Goal: Browse casually

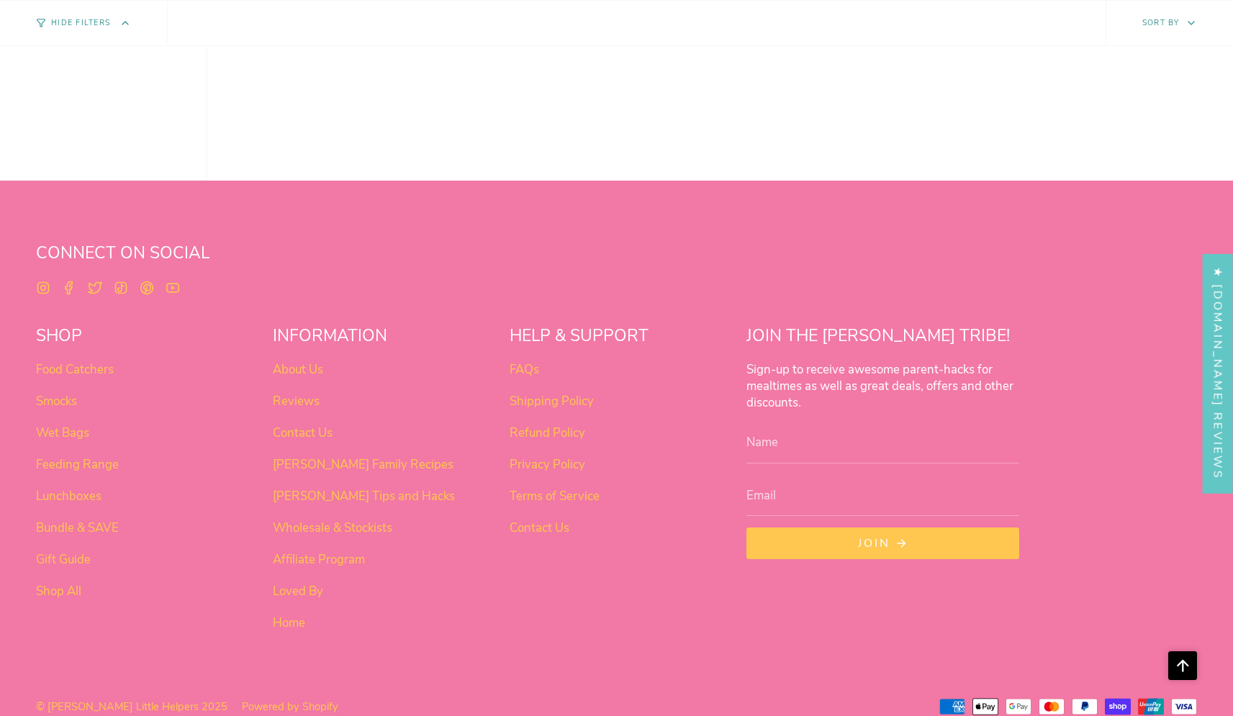
scroll to position [1193, 0]
